Goal: Information Seeking & Learning: Check status

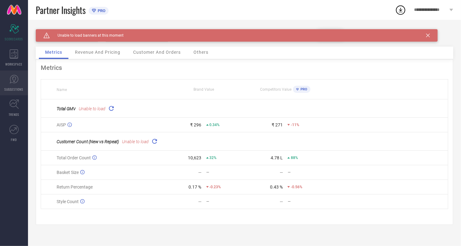
click at [10, 84] on link "SUGGESTIONS" at bounding box center [14, 83] width 28 height 25
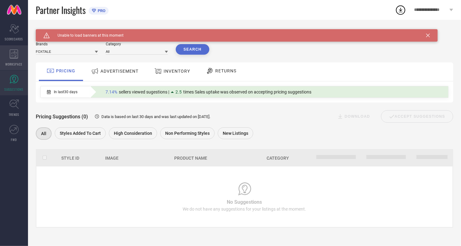
click at [15, 59] on div "WORKSPACE" at bounding box center [14, 57] width 28 height 25
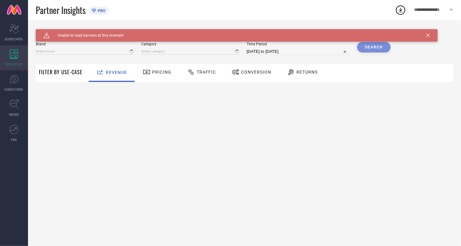
type input "FOXTALE"
type input "All"
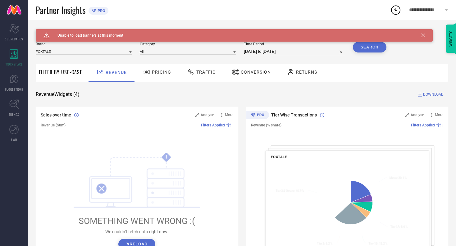
click at [204, 71] on span "Traffic" at bounding box center [206, 72] width 19 height 5
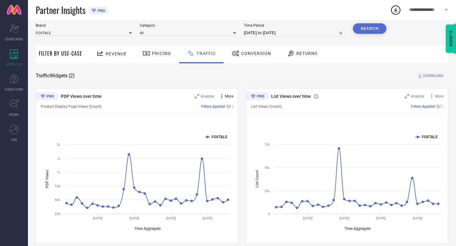
scroll to position [26, 0]
